Goal: Navigation & Orientation: Find specific page/section

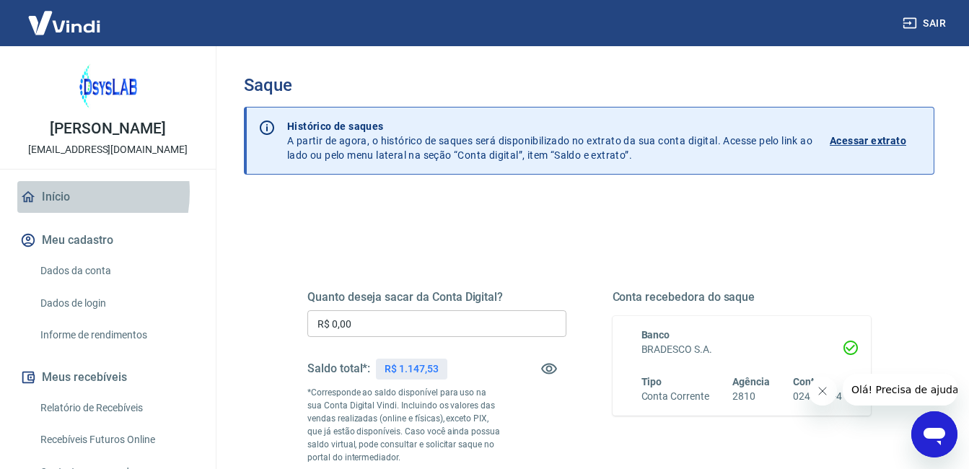
click at [53, 192] on link "Início" at bounding box center [107, 197] width 181 height 32
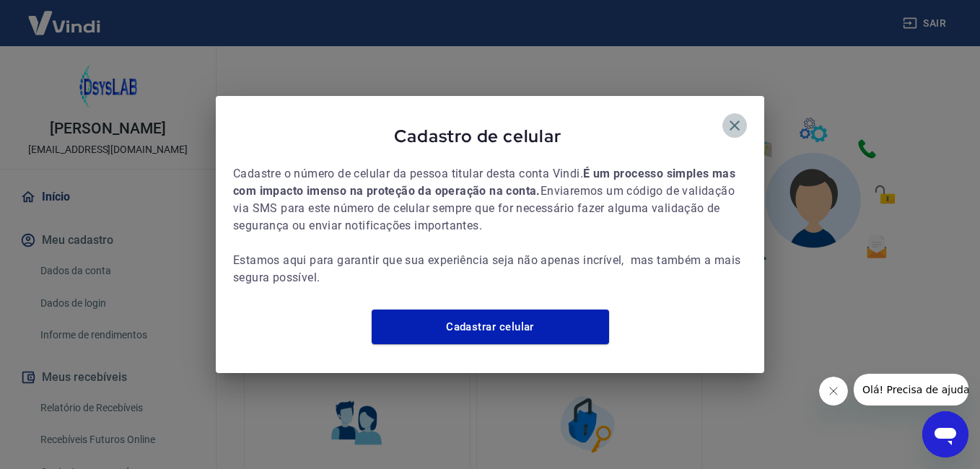
click at [728, 118] on icon "button" at bounding box center [734, 125] width 17 height 17
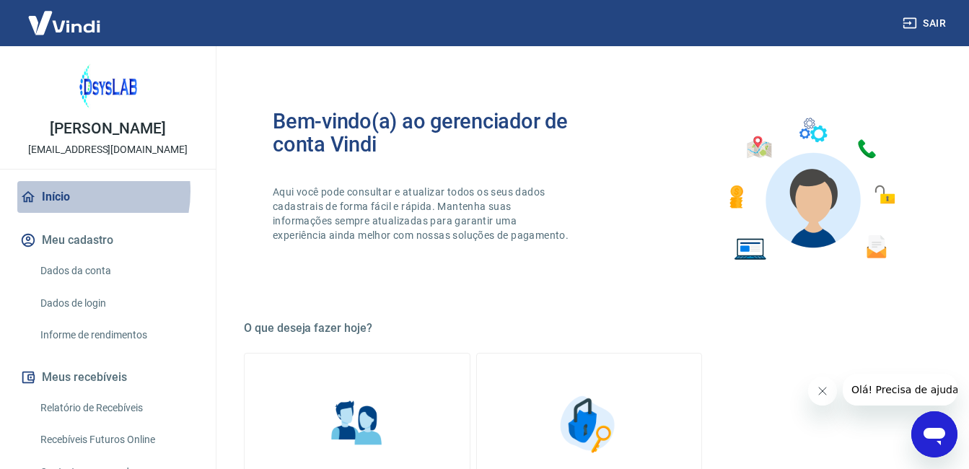
click at [63, 191] on link "Início" at bounding box center [107, 197] width 181 height 32
